Goal: Task Accomplishment & Management: Manage account settings

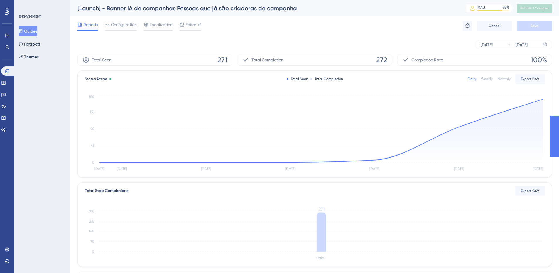
click at [37, 33] on button "Guides" at bounding box center [28, 31] width 18 height 11
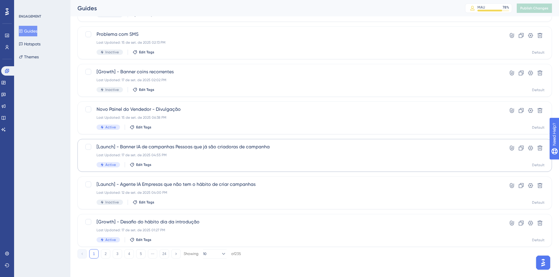
scroll to position [178, 0]
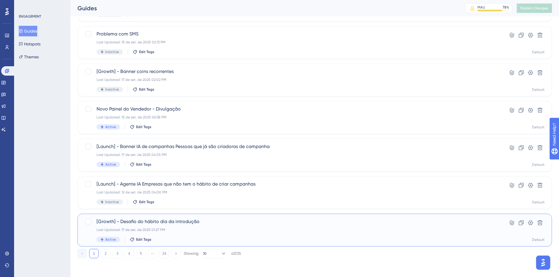
click at [185, 225] on span "[Growth] - Desafio do hábito dia da introdução" at bounding box center [290, 221] width 389 height 7
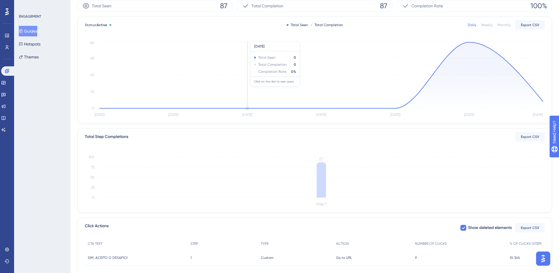
scroll to position [99, 0]
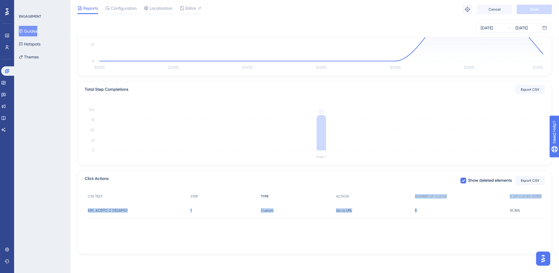
drag, startPoint x: 444, startPoint y: 214, endPoint x: 313, endPoint y: 193, distance: 133.0
click at [350, 201] on div "CTA TEXT STEP TYPE ACTION NUMBER OF CLICKS % OF CLICKS (STEP) SIM, ACEITO O DES…" at bounding box center [315, 204] width 460 height 28
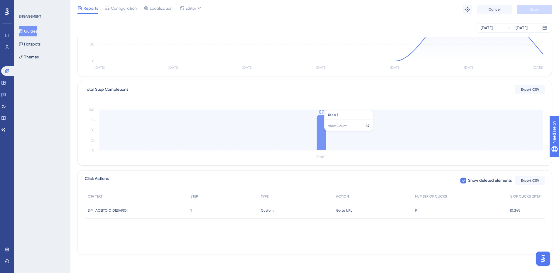
click at [261, 117] on icon "Step 1 0 25 50 75 100 87" at bounding box center [315, 132] width 460 height 56
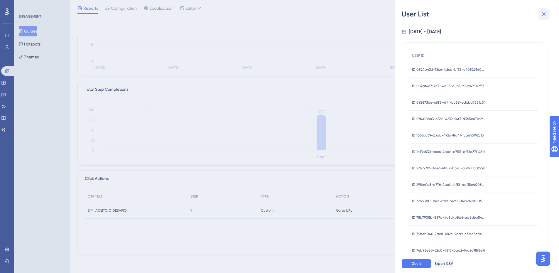
click at [543, 12] on icon at bounding box center [543, 14] width 7 height 7
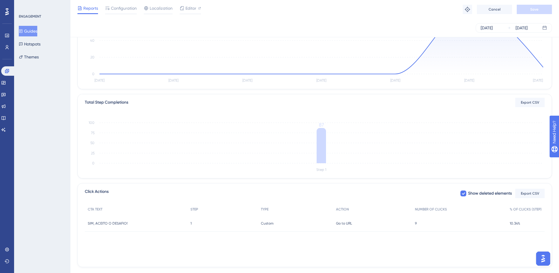
scroll to position [0, 0]
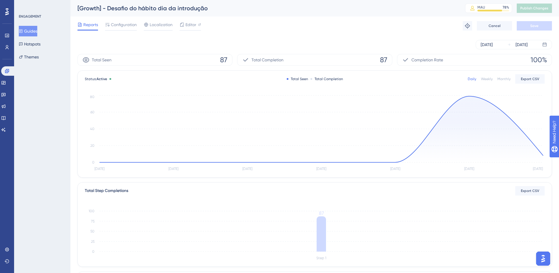
click at [498, 77] on div "Monthly" at bounding box center [503, 79] width 13 height 5
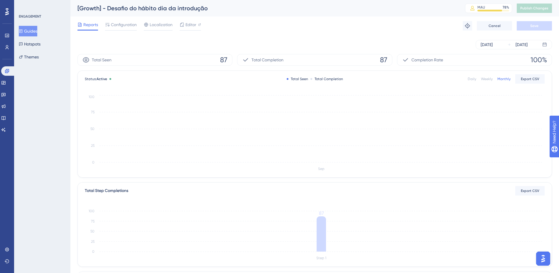
click at [342, 31] on div "Reports Configuration Localization Editor Troubleshoot Cancel Save" at bounding box center [314, 25] width 474 height 19
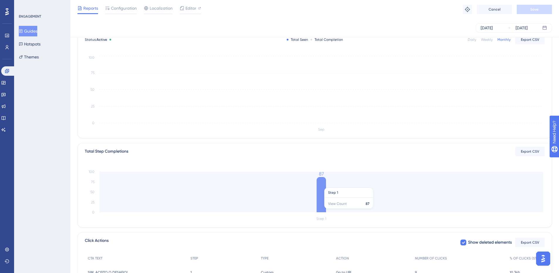
scroll to position [99, 0]
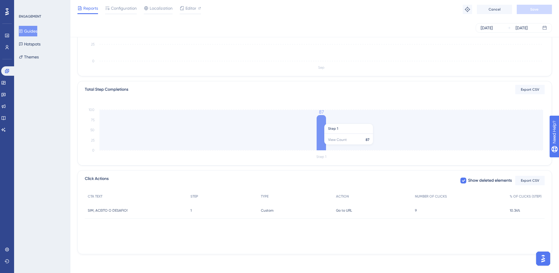
click at [310, 121] on icon "Step 1 0 25 50 75 100 87" at bounding box center [315, 132] width 460 height 56
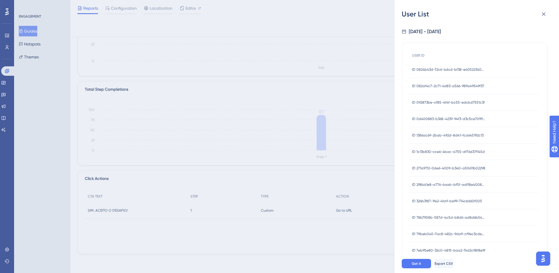
click at [363, 223] on div "User List 9/11/2025 - 9/17/2025 USER ID ID 0824b43d-72c6-4dcd-bf38-e40522340700…" at bounding box center [279, 136] width 559 height 273
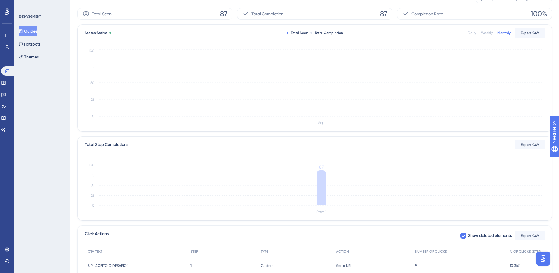
scroll to position [0, 0]
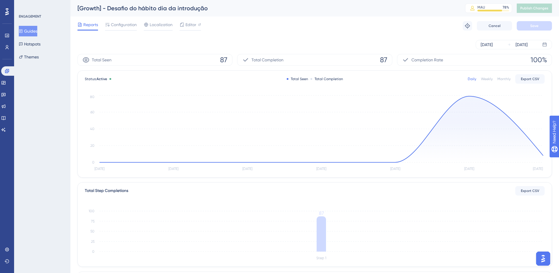
click at [482, 77] on div "Weekly" at bounding box center [487, 79] width 12 height 5
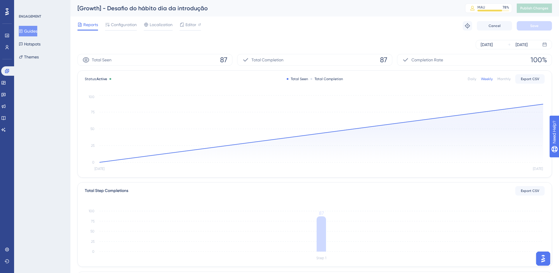
click at [504, 83] on div "Daily Weekly Monthly Export CSV" at bounding box center [506, 78] width 77 height 9
click at [504, 80] on div "Monthly" at bounding box center [503, 79] width 13 height 5
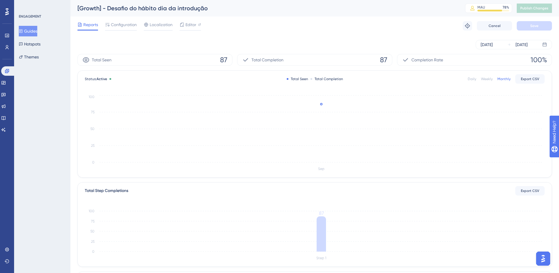
click at [492, 78] on div "Weekly" at bounding box center [487, 79] width 12 height 5
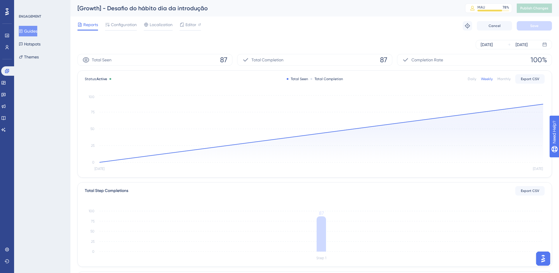
click at [32, 33] on button "Guides" at bounding box center [28, 31] width 18 height 11
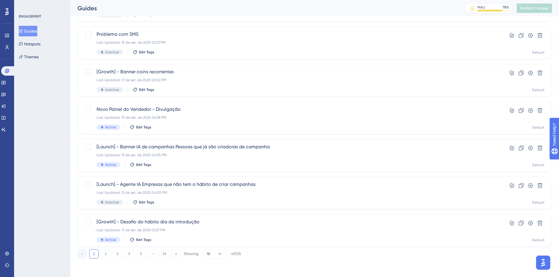
scroll to position [178, 0]
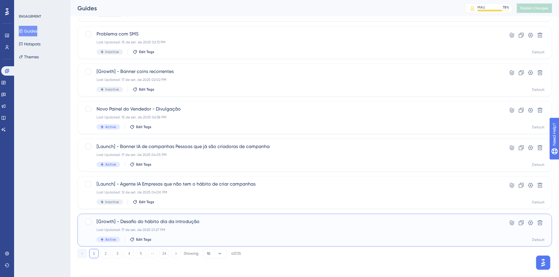
click at [182, 219] on span "[Growth] - Desafio do hábito dia da introdução" at bounding box center [290, 221] width 389 height 7
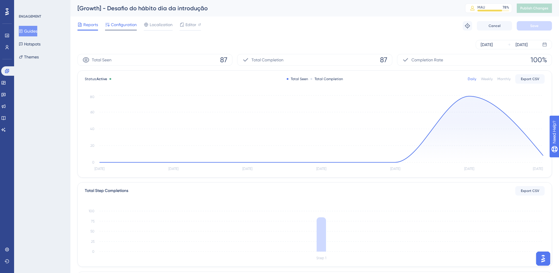
click at [125, 22] on span "Configuration" at bounding box center [124, 24] width 26 height 7
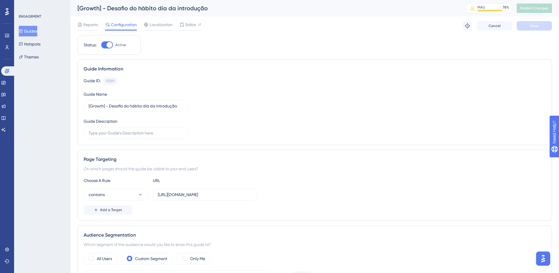
click at [111, 46] on div at bounding box center [109, 45] width 6 height 6
click at [101, 45] on input "Active" at bounding box center [101, 45] width 0 height 0
checkbox input "false"
click at [530, 29] on button "Save" at bounding box center [534, 25] width 35 height 9
click at [534, 4] on button "Publish Changes" at bounding box center [534, 8] width 35 height 9
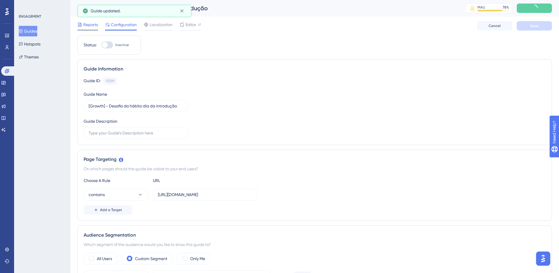
click at [82, 30] on div at bounding box center [87, 30] width 21 height 1
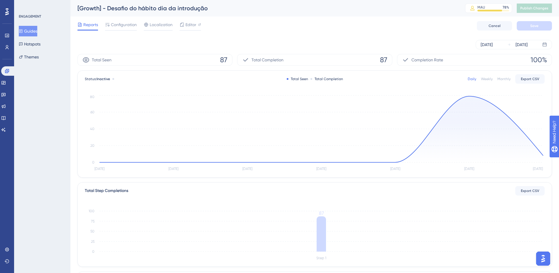
click at [35, 31] on button "Guides" at bounding box center [28, 31] width 18 height 11
